Goal: Find specific page/section: Find specific page/section

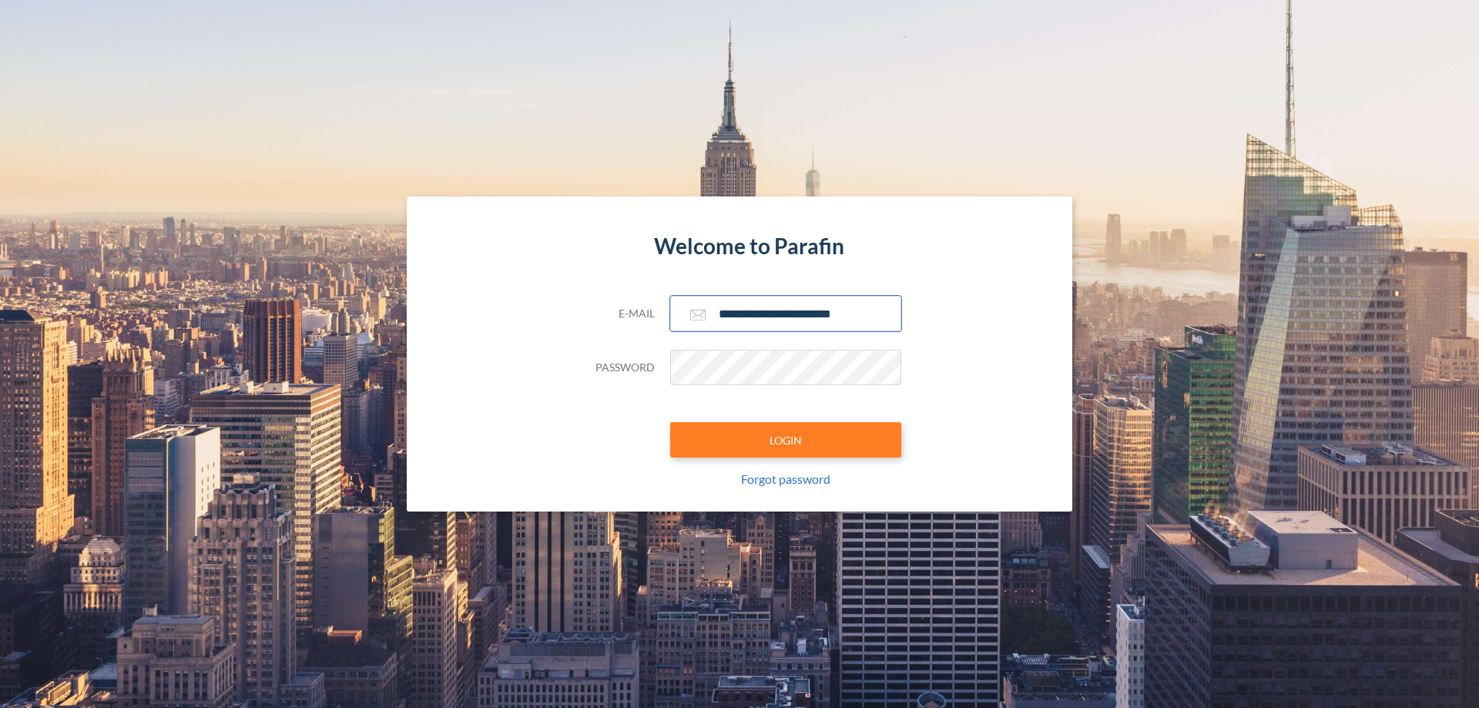
type input "**********"
click at [786, 440] on button "LOGIN" at bounding box center [785, 439] width 231 height 35
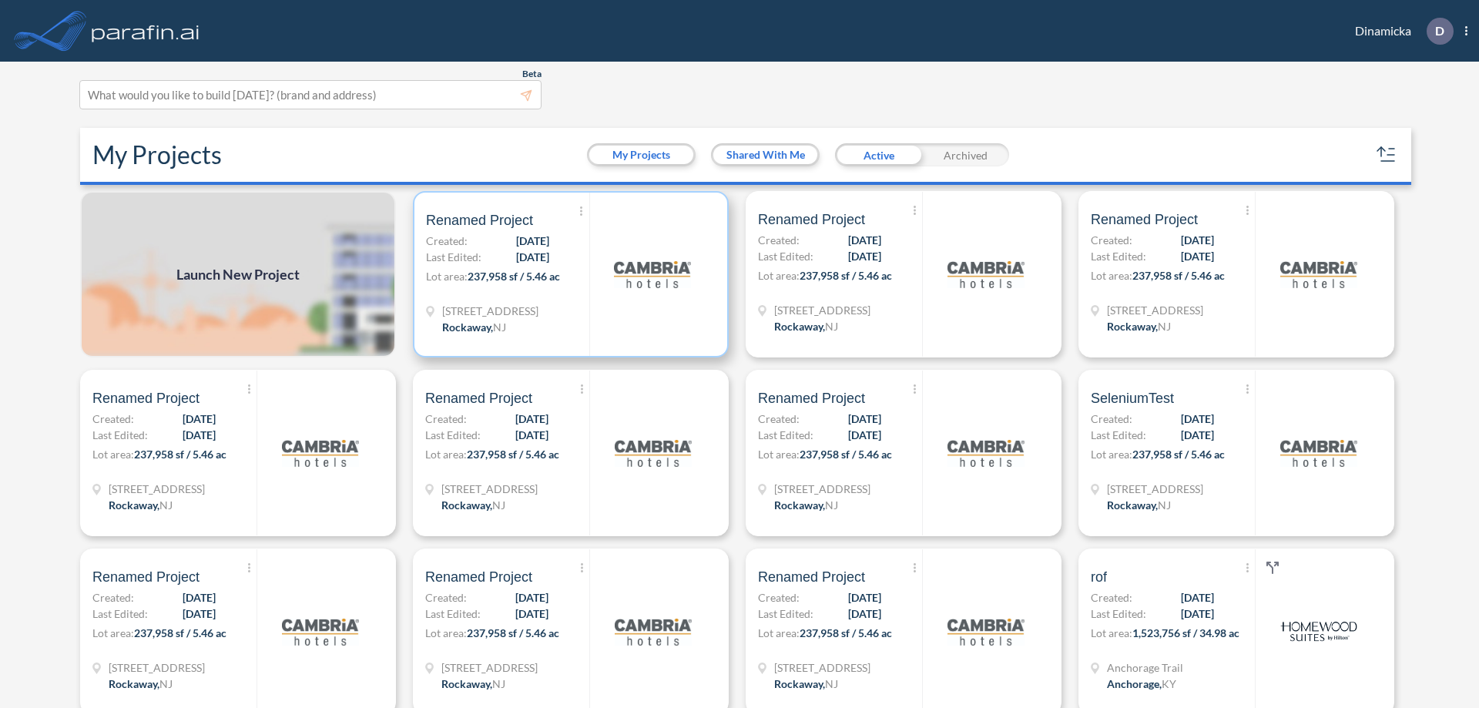
scroll to position [4, 0]
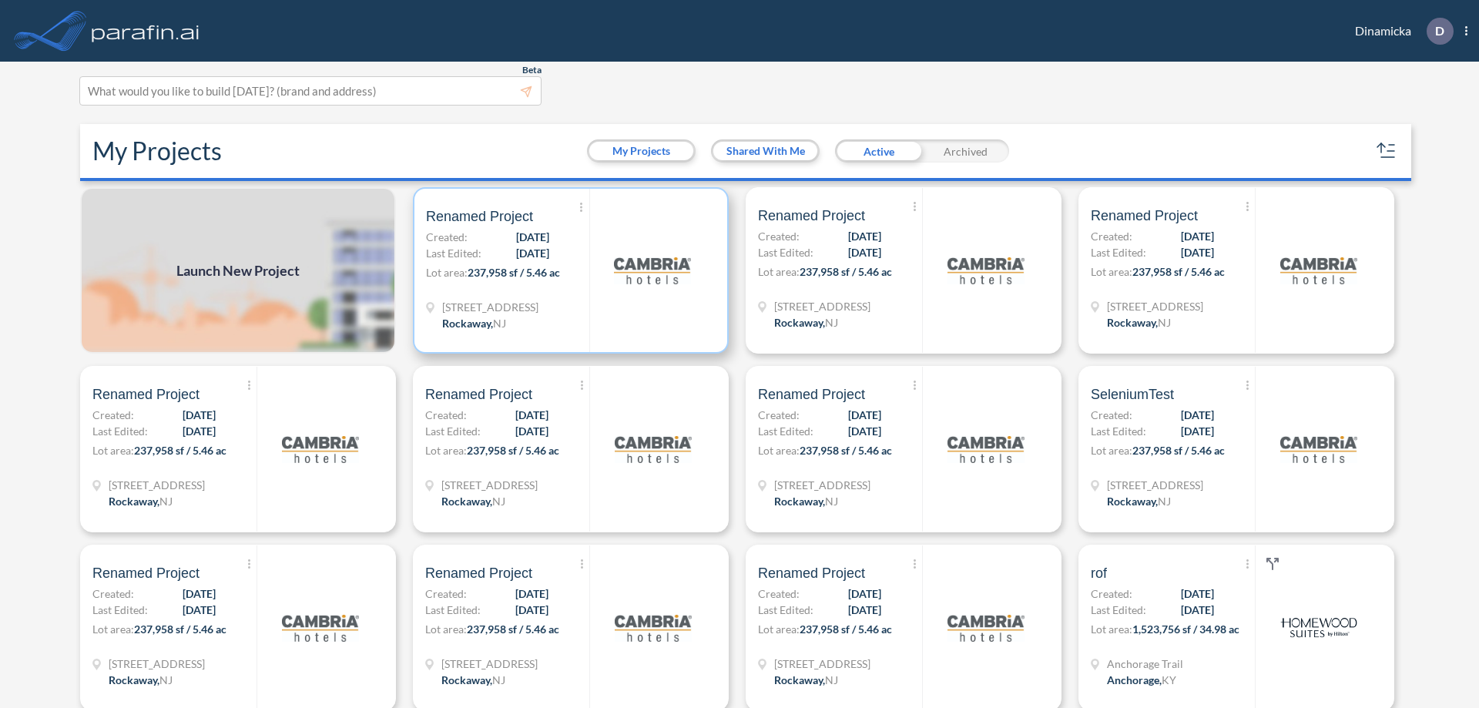
click at [568, 270] on p "Lot area: 237,958 sf / 5.46 ac" at bounding box center [507, 275] width 163 height 22
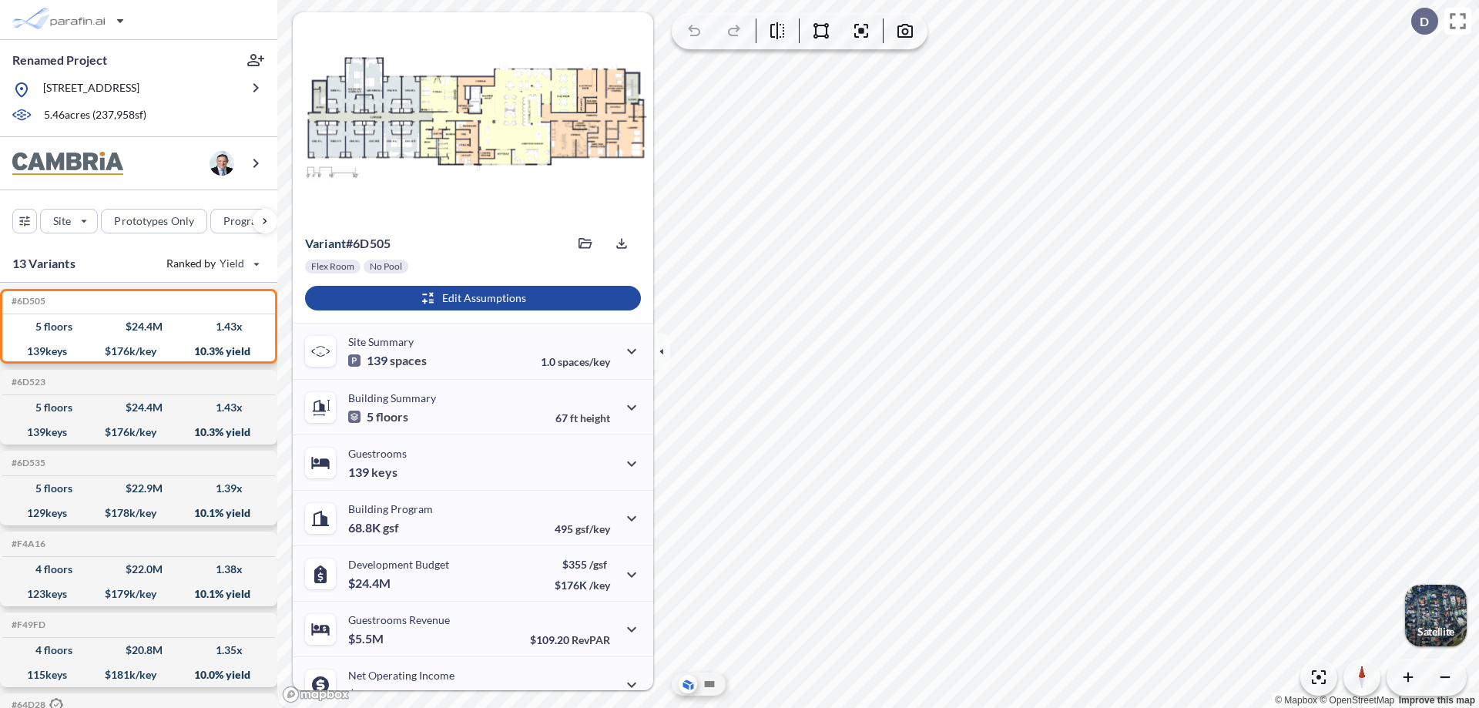
scroll to position [78, 0]
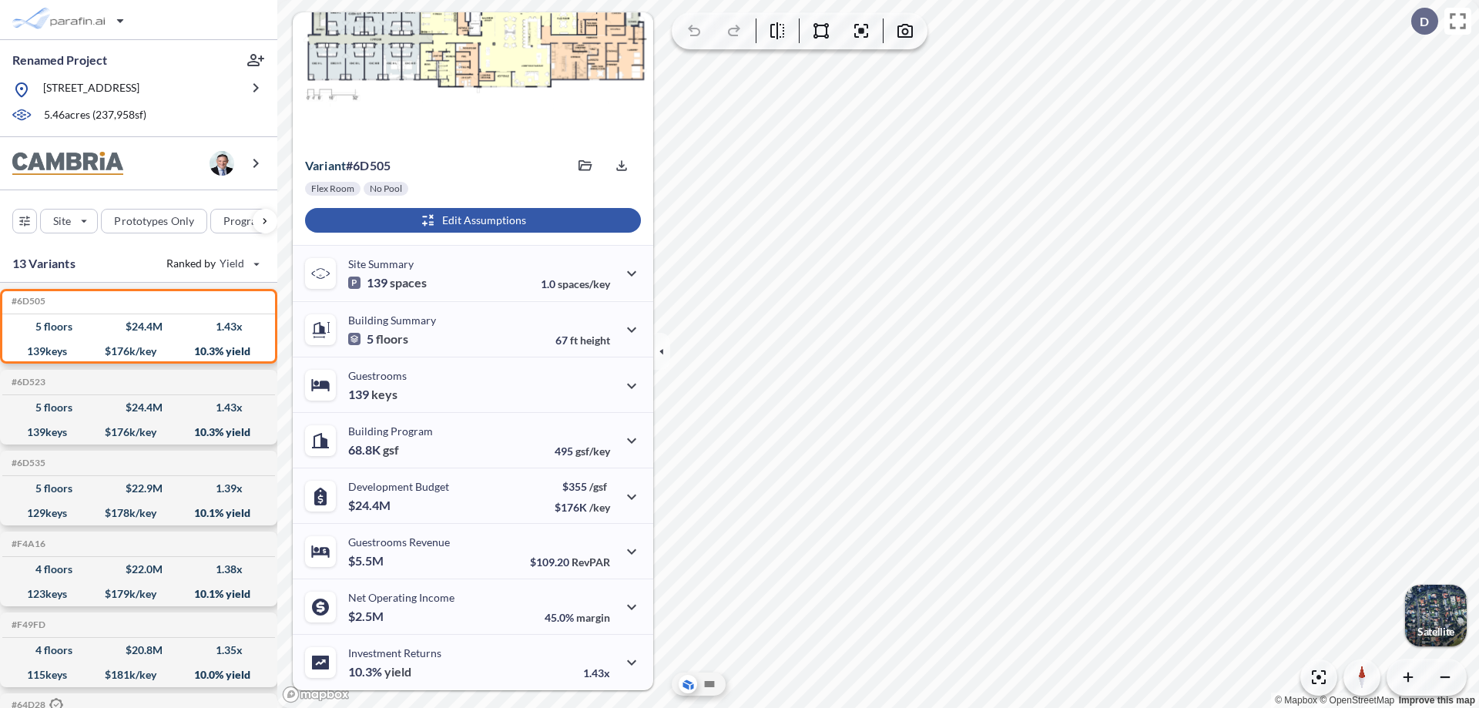
click at [471, 220] on div "button" at bounding box center [473, 220] width 336 height 25
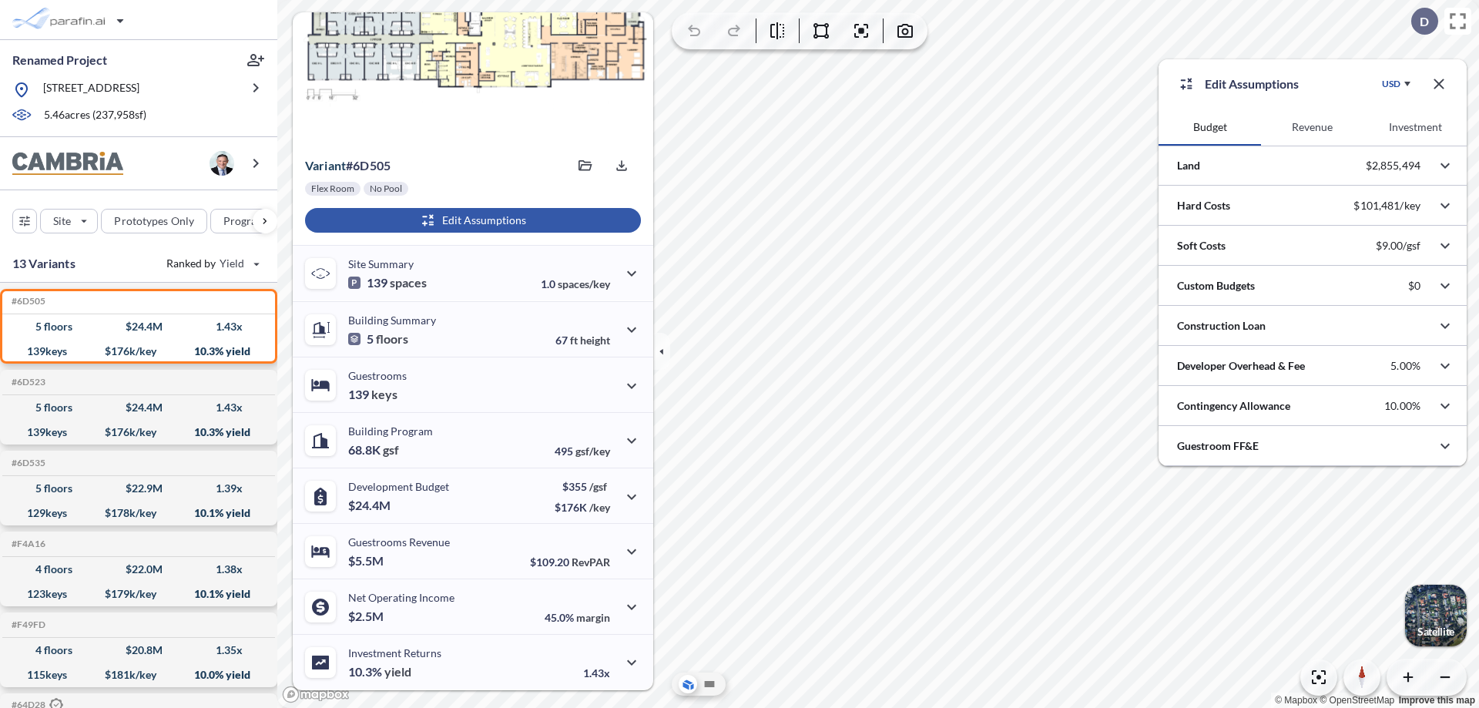
click at [1312, 127] on button "Revenue" at bounding box center [1312, 127] width 102 height 37
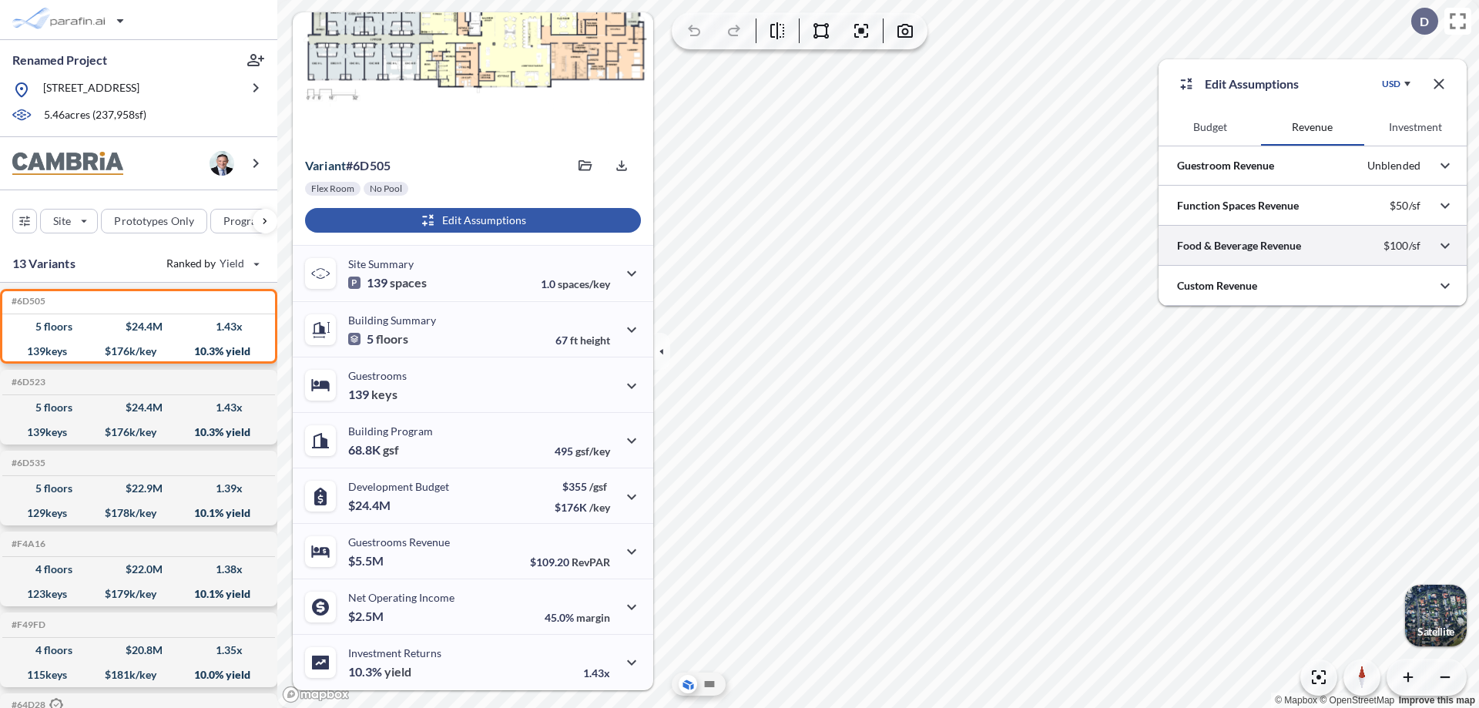
click at [1313, 246] on div at bounding box center [1313, 245] width 308 height 39
